Goal: Find specific page/section: Find specific page/section

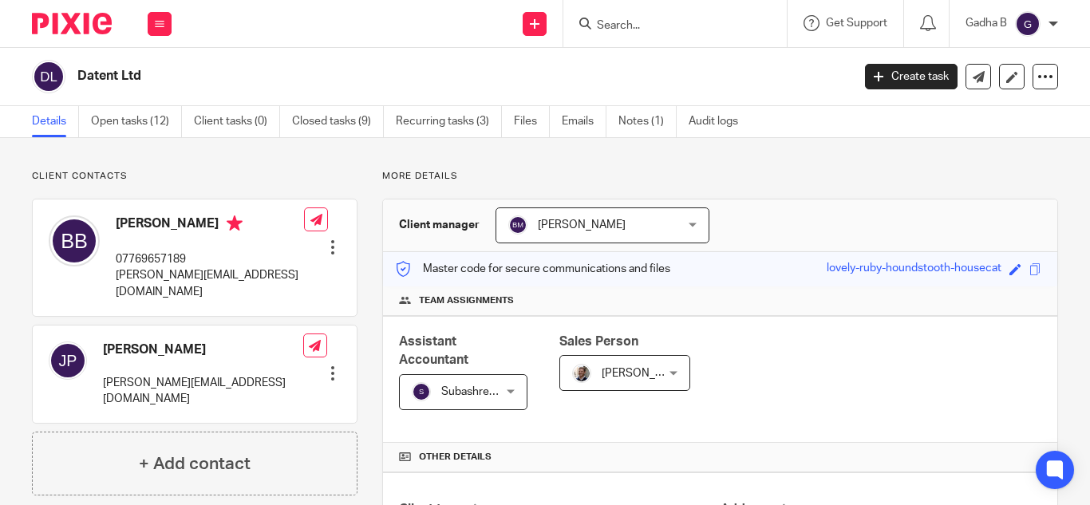
click at [685, 18] on form at bounding box center [680, 24] width 170 height 20
click at [685, 19] on input "Search" at bounding box center [667, 26] width 144 height 14
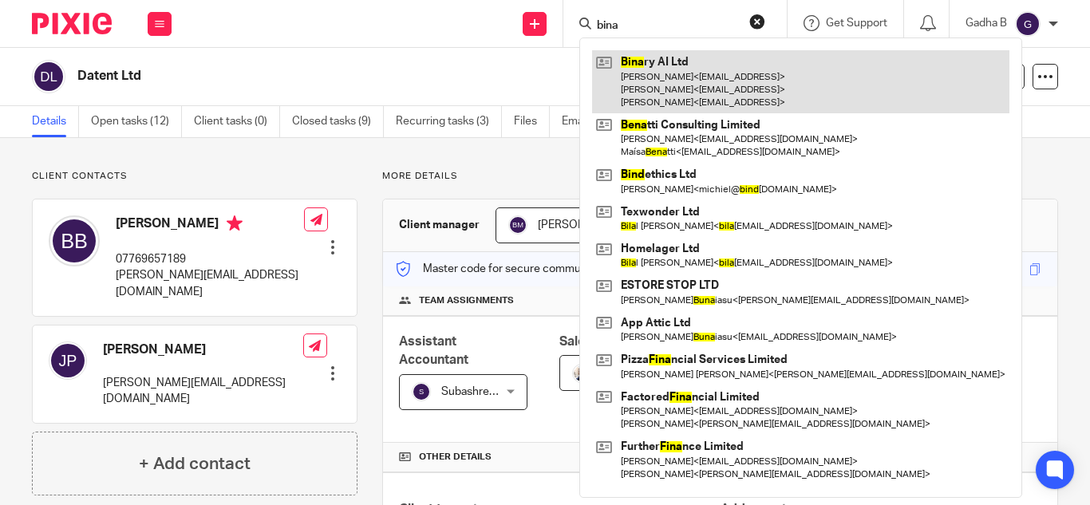
type input "bina"
click at [680, 96] on link at bounding box center [800, 81] width 417 height 63
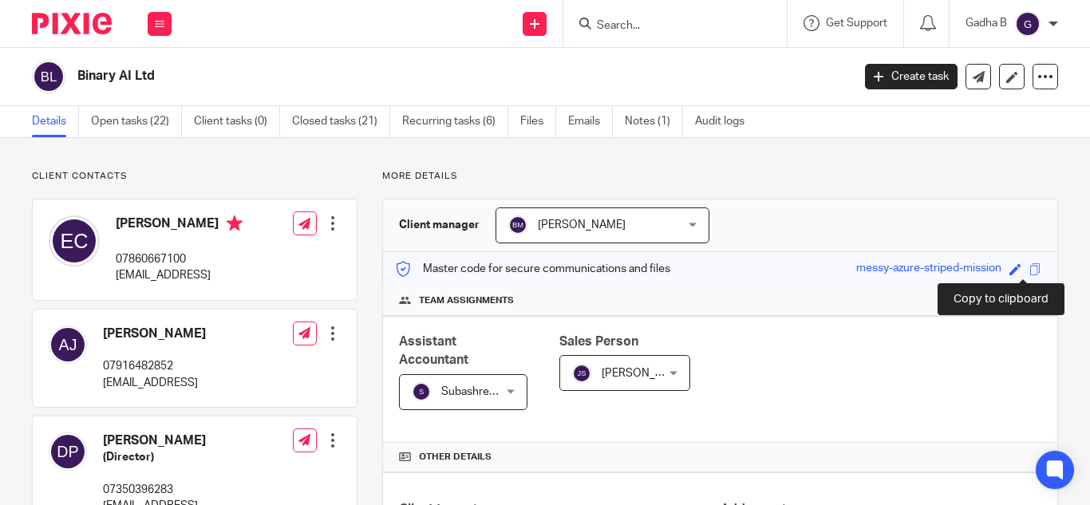
click at [1029, 271] on span at bounding box center [1035, 269] width 12 height 12
click at [652, 21] on input "Search" at bounding box center [667, 26] width 144 height 14
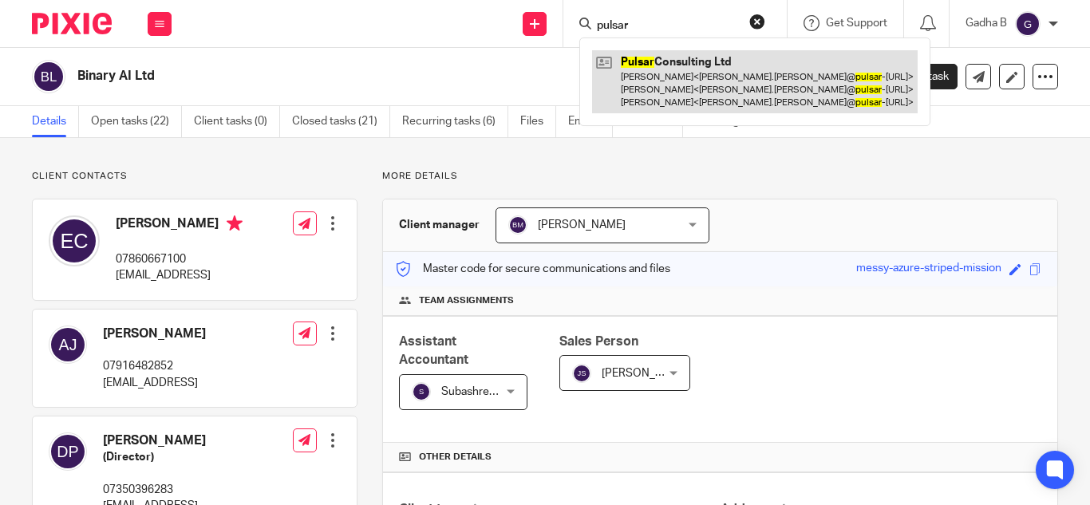
type input "pulsar"
click at [680, 87] on link at bounding box center [754, 81] width 325 height 63
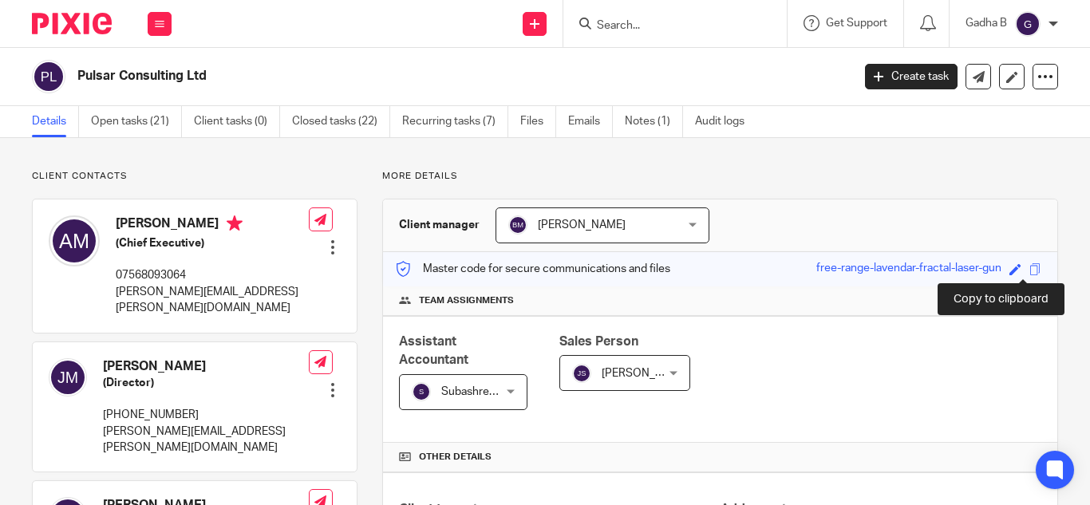
click at [1029, 271] on span at bounding box center [1035, 269] width 12 height 12
